Goal: Navigation & Orientation: Find specific page/section

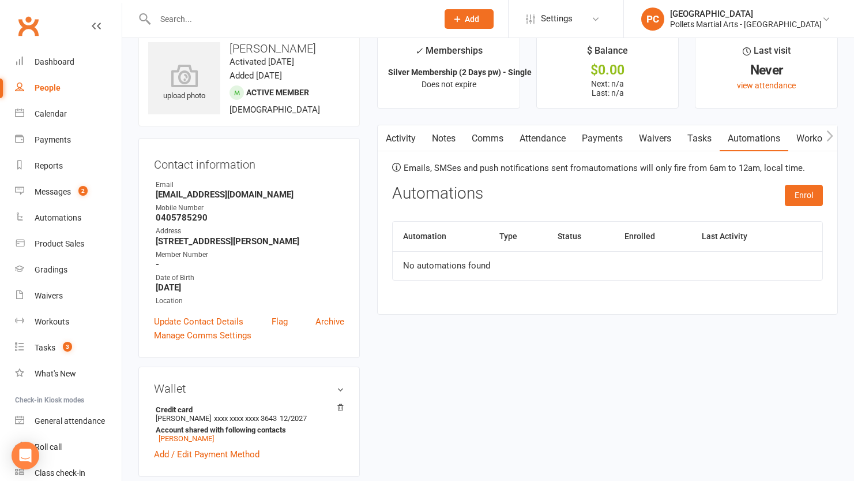
scroll to position [22, 0]
drag, startPoint x: 40, startPoint y: 60, endPoint x: 54, endPoint y: 56, distance: 14.4
click at [40, 60] on div "Dashboard" at bounding box center [55, 61] width 40 height 9
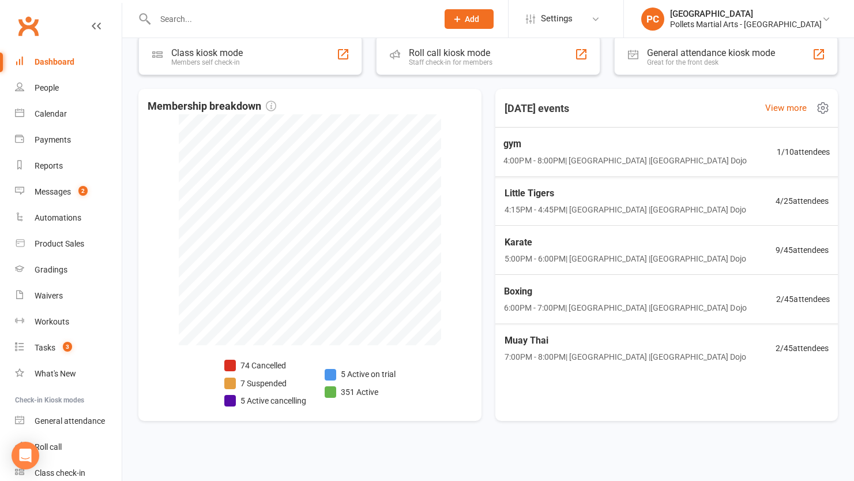
scroll to position [523, 0]
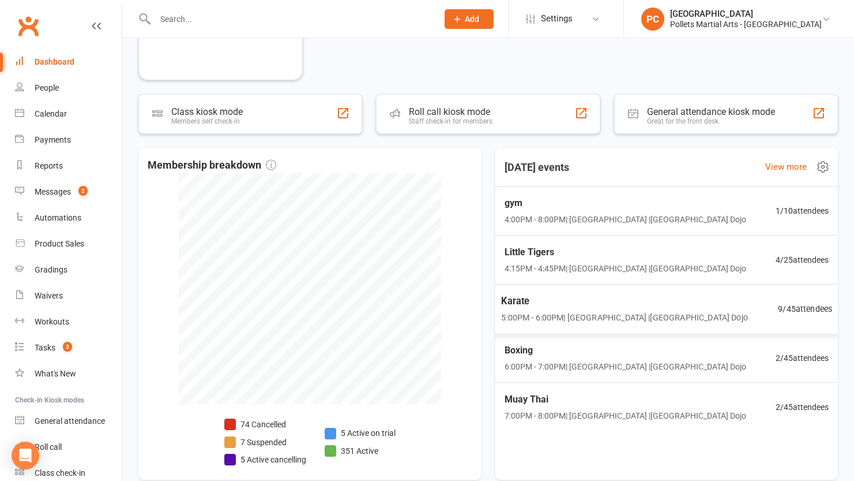
click at [738, 316] on div "Karate 5:00PM - 6:00PM | [GEOGRAPHIC_DATA] | [GEOGRAPHIC_DATA] 9 / 45 attendees" at bounding box center [666, 309] width 359 height 50
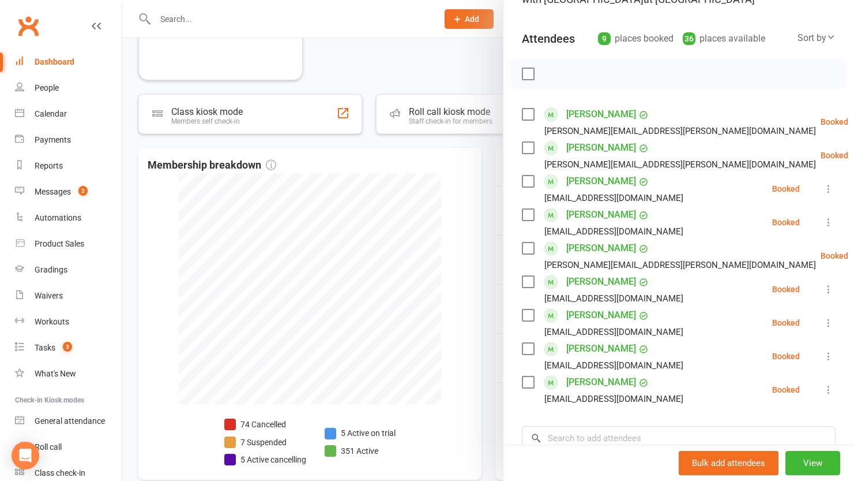
scroll to position [125, 0]
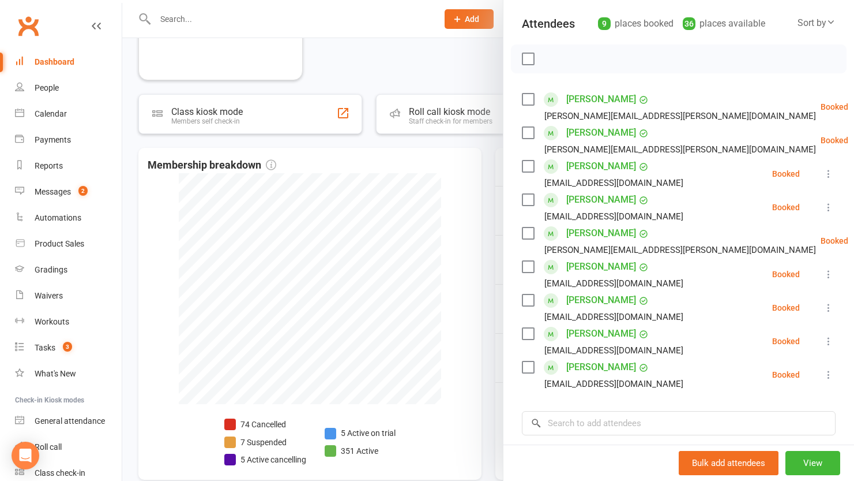
click at [482, 235] on div at bounding box center [488, 240] width 732 height 481
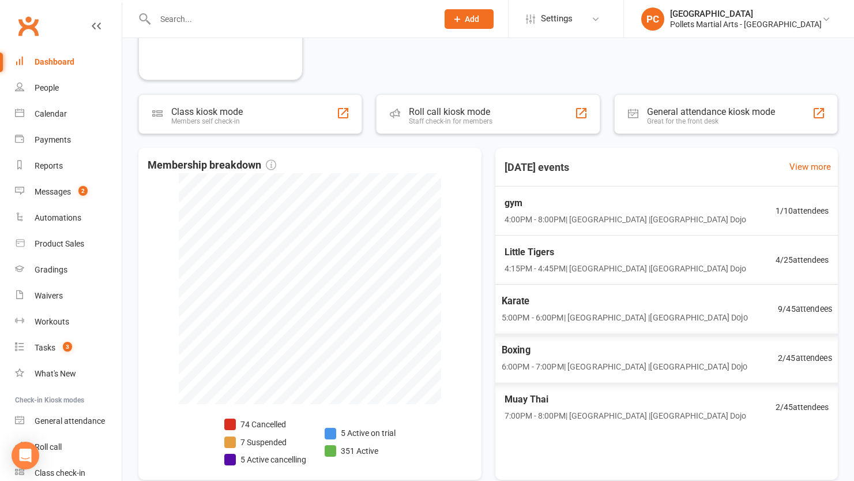
click at [689, 357] on span "Boxing" at bounding box center [624, 350] width 246 height 15
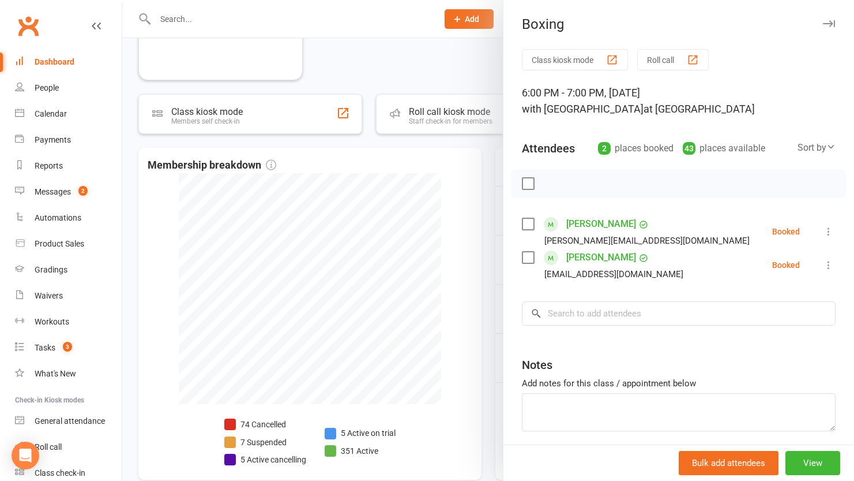
click at [495, 252] on div at bounding box center [488, 240] width 732 height 481
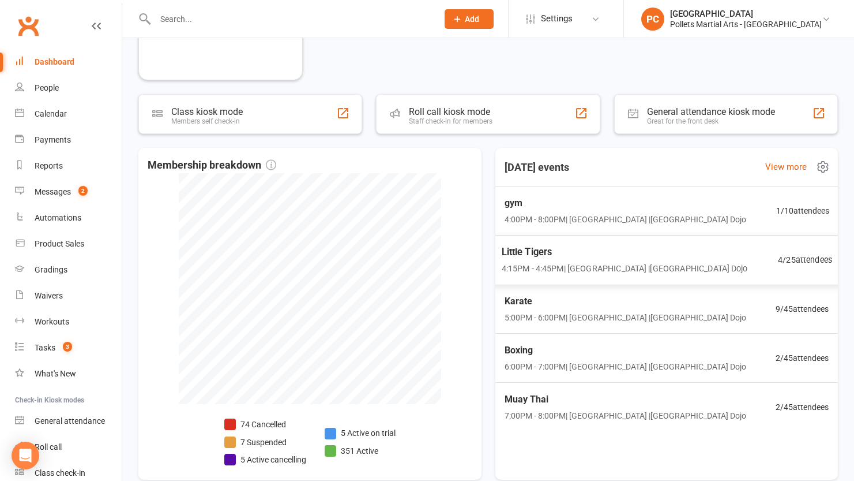
click at [620, 251] on span "Little Tigers" at bounding box center [624, 252] width 246 height 15
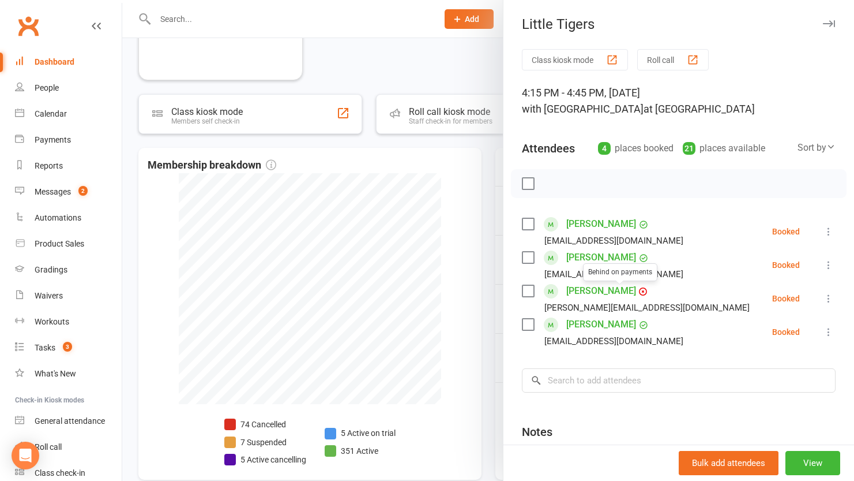
click at [592, 290] on link "[PERSON_NAME]" at bounding box center [602, 291] width 70 height 18
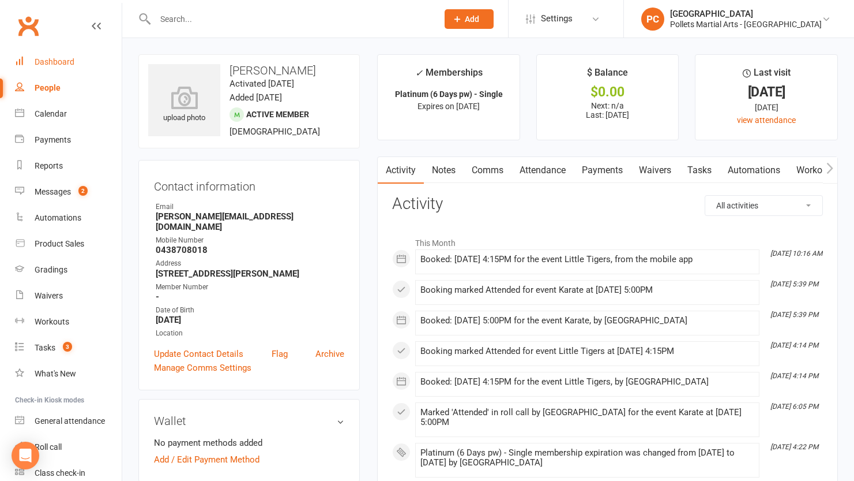
click at [45, 65] on div "Dashboard" at bounding box center [55, 61] width 40 height 9
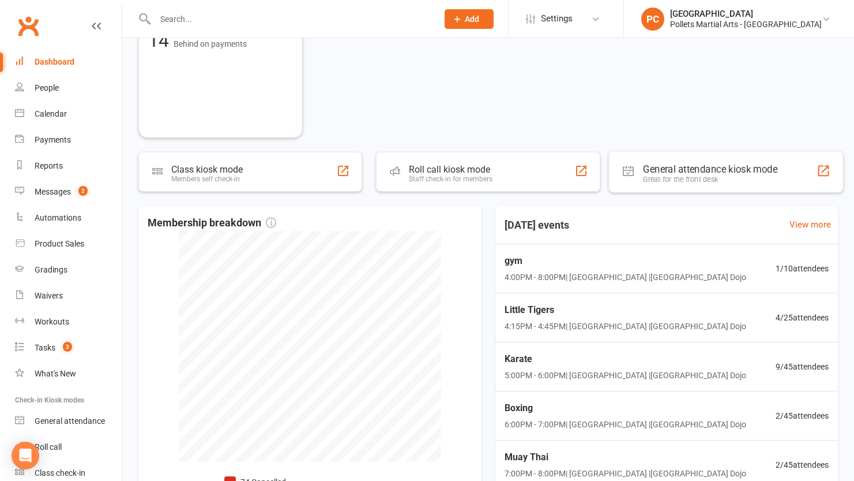
scroll to position [582, 0]
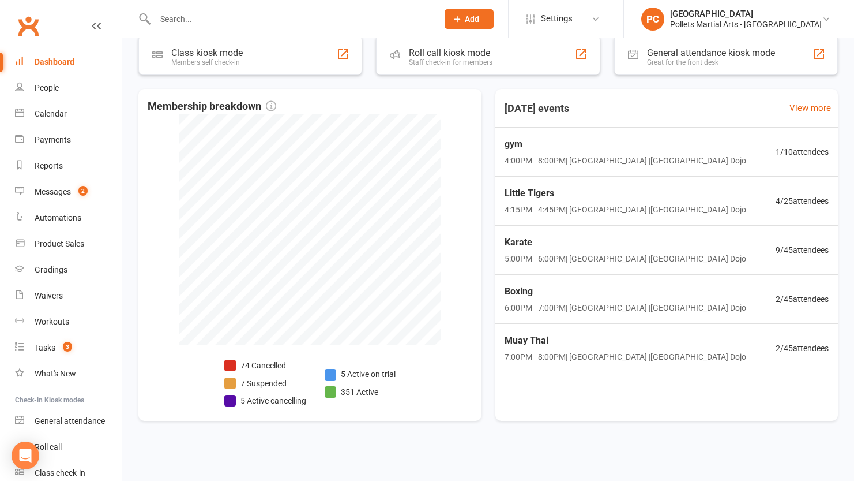
click at [63, 67] on link "Dashboard" at bounding box center [68, 62] width 107 height 26
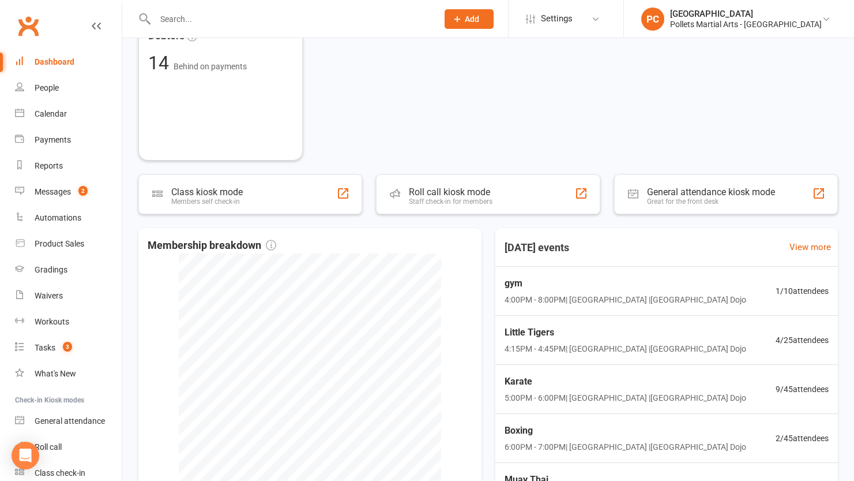
scroll to position [503, 0]
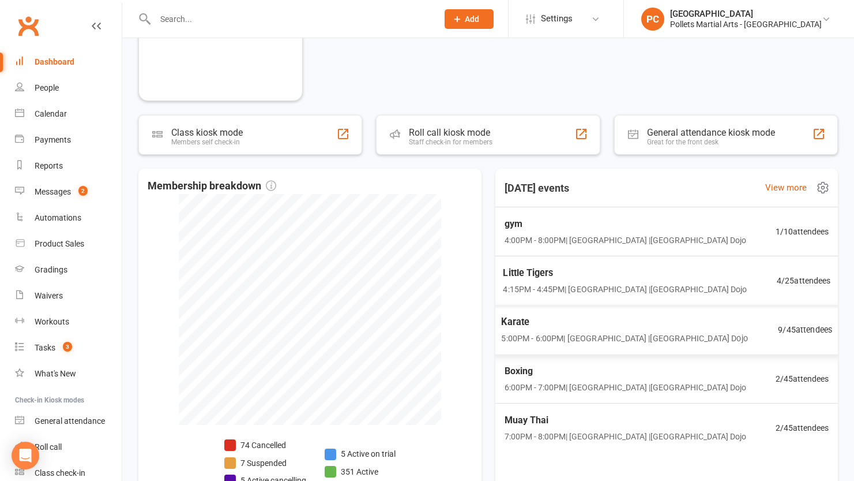
click at [666, 280] on span "Little Tigers" at bounding box center [625, 272] width 244 height 15
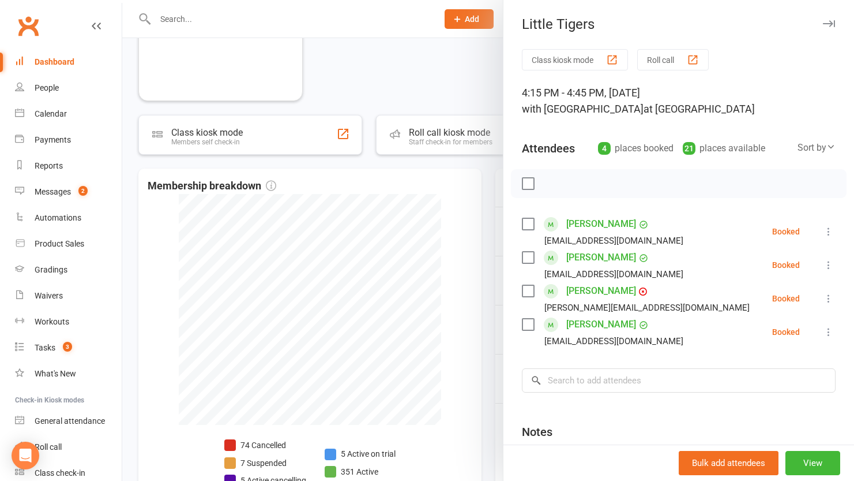
click at [471, 166] on div at bounding box center [488, 240] width 732 height 481
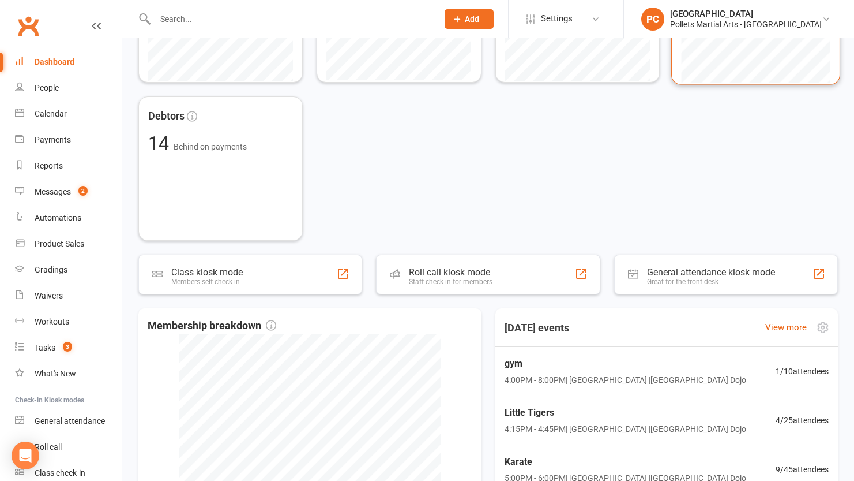
scroll to position [582, 0]
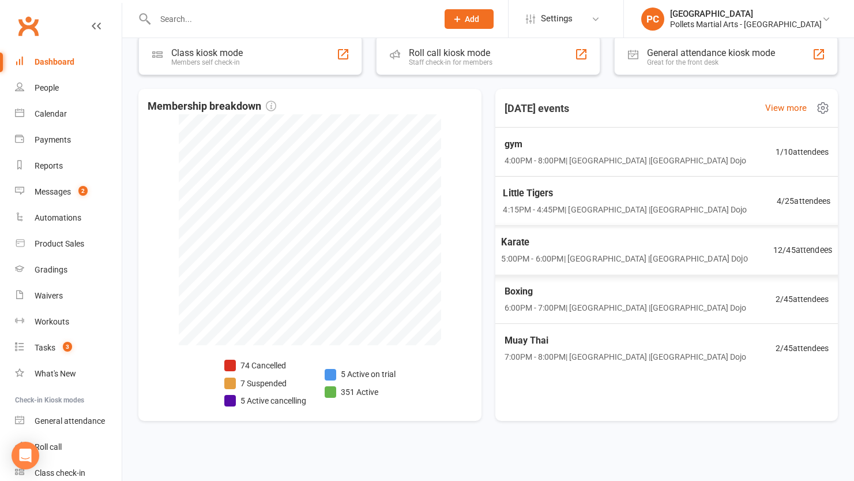
click at [565, 248] on span "Karate" at bounding box center [624, 242] width 246 height 15
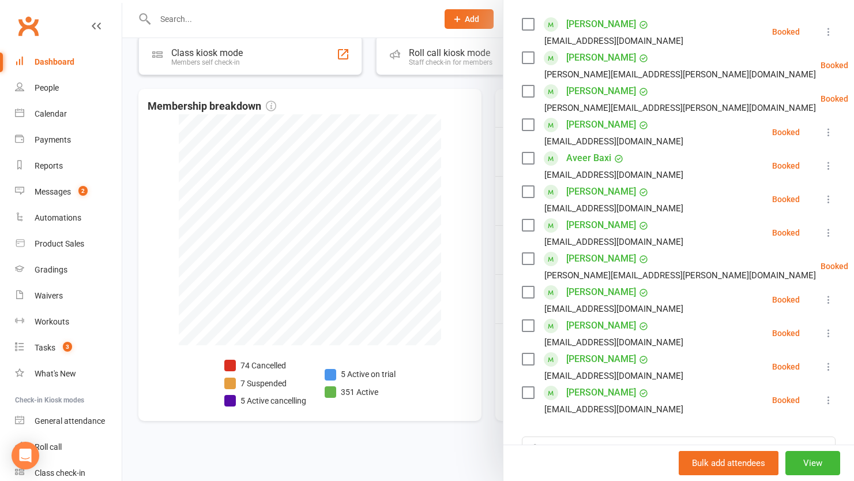
scroll to position [215, 0]
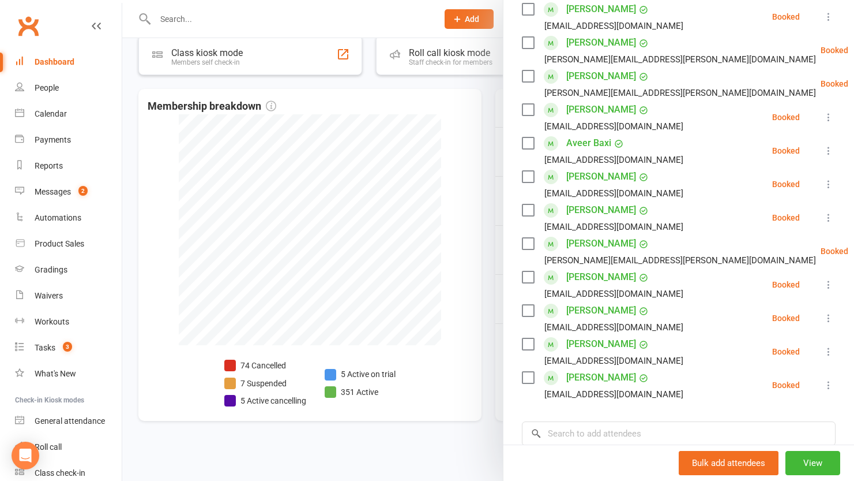
click at [480, 290] on div at bounding box center [488, 240] width 732 height 481
